Goal: Task Accomplishment & Management: Use online tool/utility

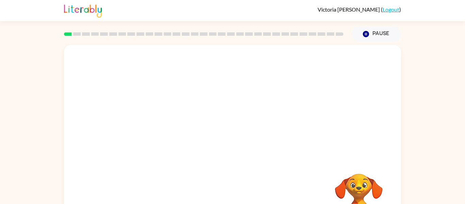
click at [391, 11] on link "Logout" at bounding box center [391, 9] width 17 height 6
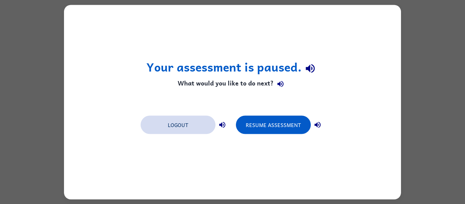
click at [186, 127] on button "Logout" at bounding box center [178, 124] width 75 height 18
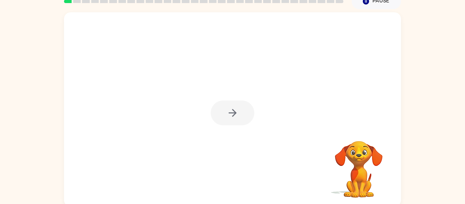
scroll to position [35, 0]
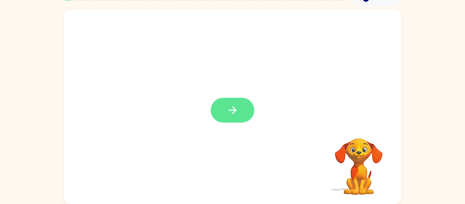
click at [229, 108] on icon "button" at bounding box center [233, 110] width 12 height 12
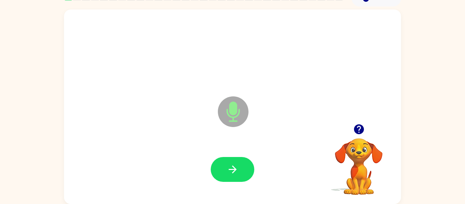
scroll to position [35, 0]
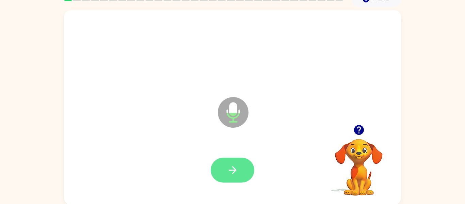
click at [248, 175] on button "button" at bounding box center [233, 170] width 44 height 25
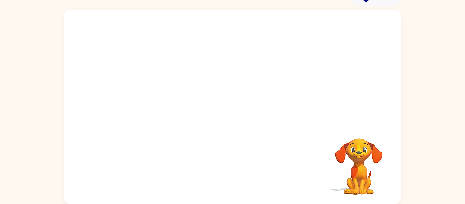
scroll to position [0, 0]
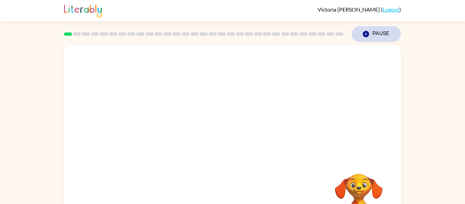
click at [369, 29] on button "Pause Pause" at bounding box center [376, 34] width 49 height 16
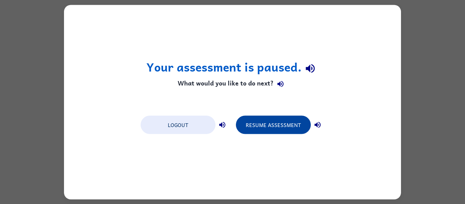
click at [260, 122] on button "Resume Assessment" at bounding box center [273, 124] width 75 height 18
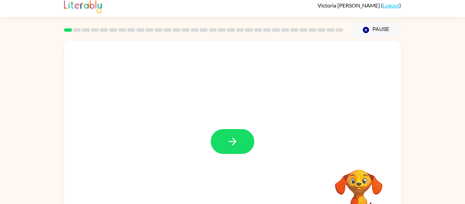
scroll to position [5, 0]
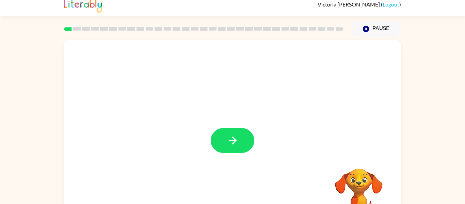
click at [234, 127] on div at bounding box center [232, 137] width 337 height 194
click at [231, 131] on button "button" at bounding box center [233, 140] width 44 height 25
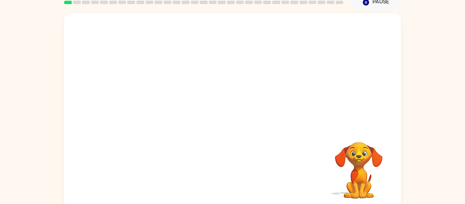
scroll to position [35, 0]
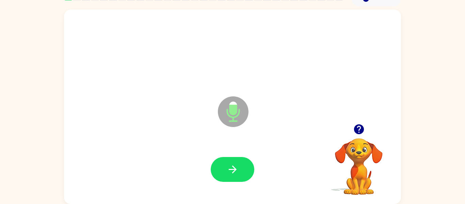
click at [356, 127] on icon "button" at bounding box center [359, 129] width 10 height 10
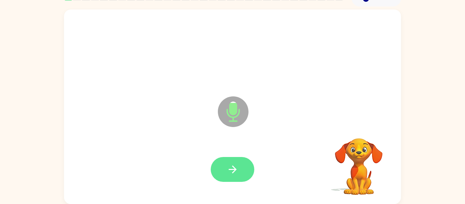
click at [246, 177] on button "button" at bounding box center [233, 169] width 44 height 25
click at [230, 180] on button "button" at bounding box center [233, 169] width 44 height 25
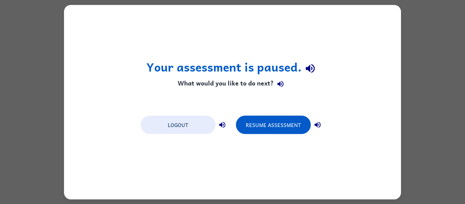
scroll to position [0, 0]
click at [173, 128] on button "Logout" at bounding box center [178, 124] width 75 height 18
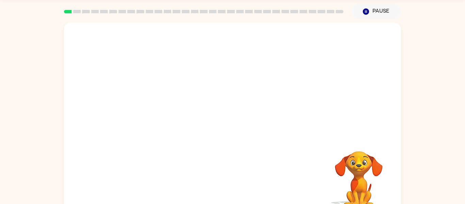
scroll to position [35, 0]
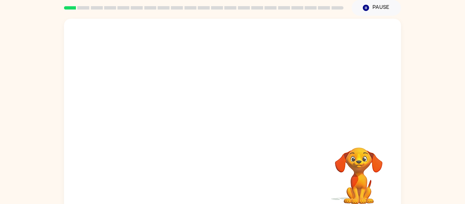
scroll to position [35, 0]
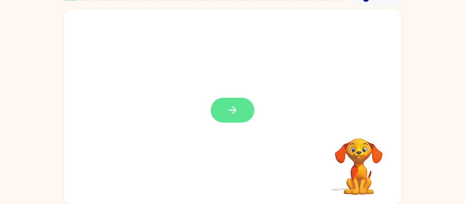
click at [233, 105] on icon "button" at bounding box center [233, 110] width 12 height 12
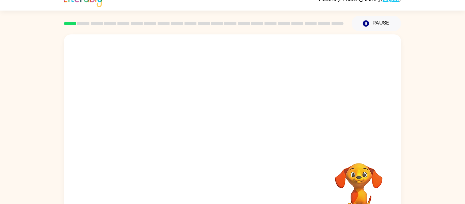
scroll to position [13, 0]
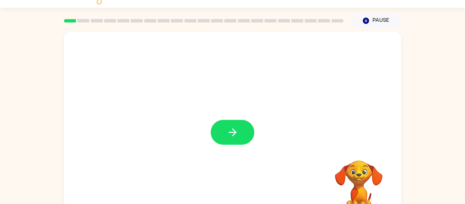
click at [252, 132] on button "button" at bounding box center [233, 132] width 44 height 25
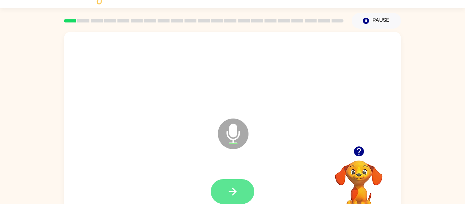
click at [225, 190] on button "button" at bounding box center [233, 191] width 44 height 25
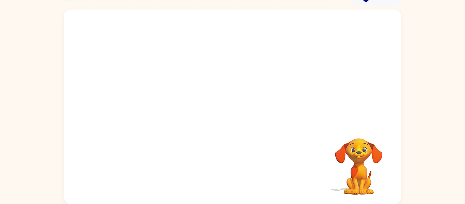
scroll to position [35, 0]
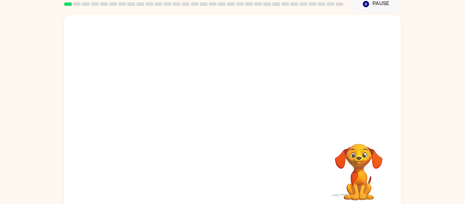
scroll to position [35, 0]
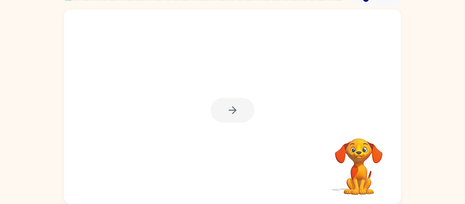
click at [234, 103] on div at bounding box center [233, 110] width 44 height 25
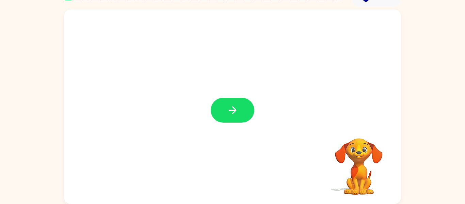
click at [234, 103] on button "button" at bounding box center [233, 110] width 44 height 25
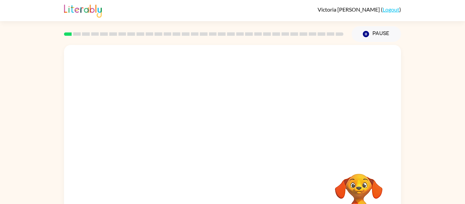
scroll to position [2, 0]
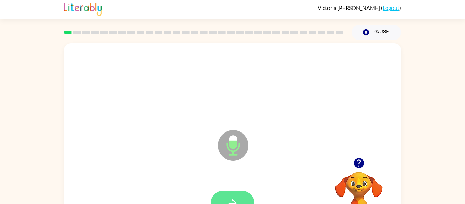
click at [231, 193] on button "button" at bounding box center [233, 203] width 44 height 25
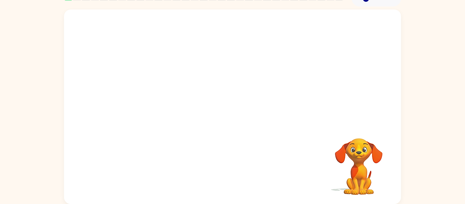
scroll to position [33, 0]
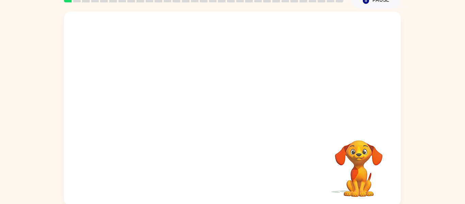
click at [192, 115] on div at bounding box center [232, 109] width 337 height 194
click at [192, 113] on div at bounding box center [232, 109] width 337 height 194
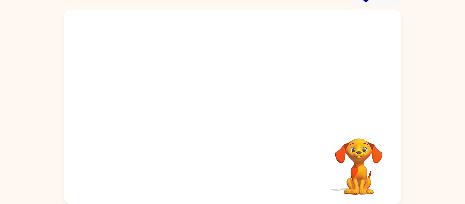
scroll to position [33, 0]
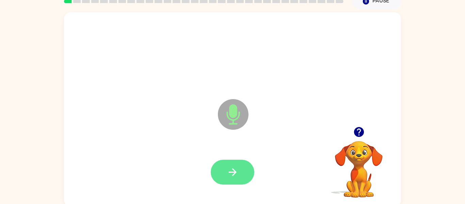
click at [233, 167] on icon "button" at bounding box center [233, 172] width 12 height 12
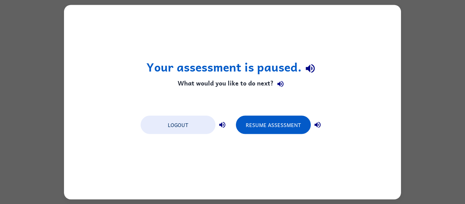
scroll to position [0, 0]
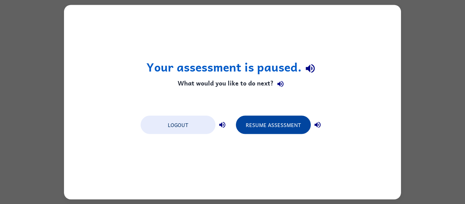
click at [271, 123] on button "Resume Assessment" at bounding box center [273, 124] width 75 height 18
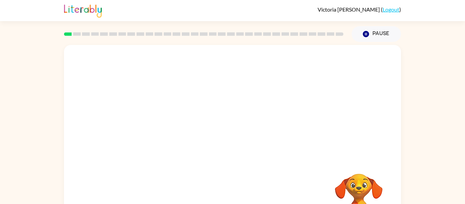
scroll to position [35, 0]
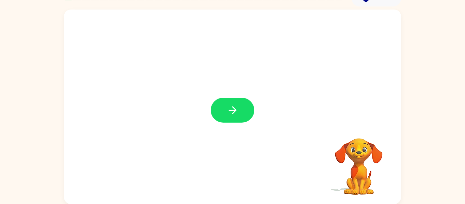
click at [232, 113] on icon "button" at bounding box center [233, 110] width 8 height 8
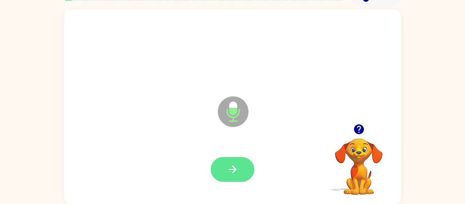
click at [233, 163] on icon "button" at bounding box center [233, 169] width 12 height 12
click at [362, 133] on icon "button" at bounding box center [359, 129] width 10 height 10
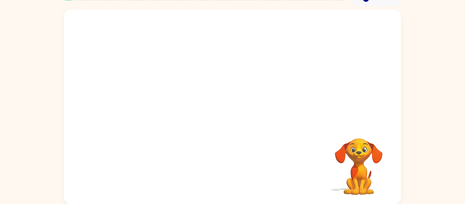
click at [224, 145] on div at bounding box center [233, 170] width 324 height 56
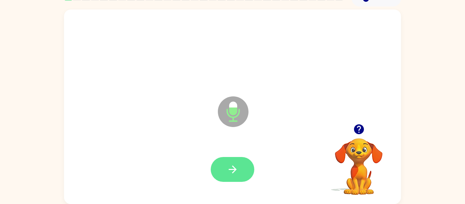
click at [232, 165] on icon "button" at bounding box center [233, 169] width 12 height 12
